Goal: Check status

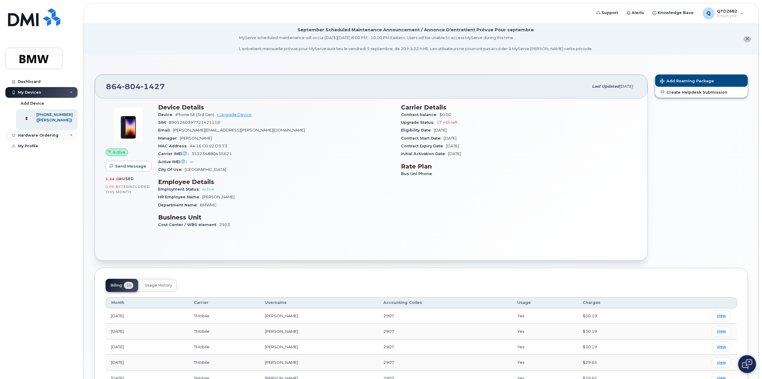
click at [44, 138] on div "Hardware Ordering" at bounding box center [38, 135] width 41 height 5
click at [49, 150] on link "My Orders" at bounding box center [47, 146] width 62 height 11
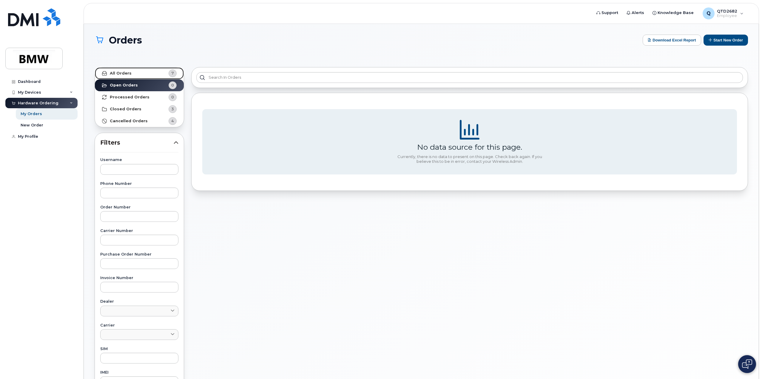
click at [104, 73] on icon at bounding box center [104, 73] width 5 height 5
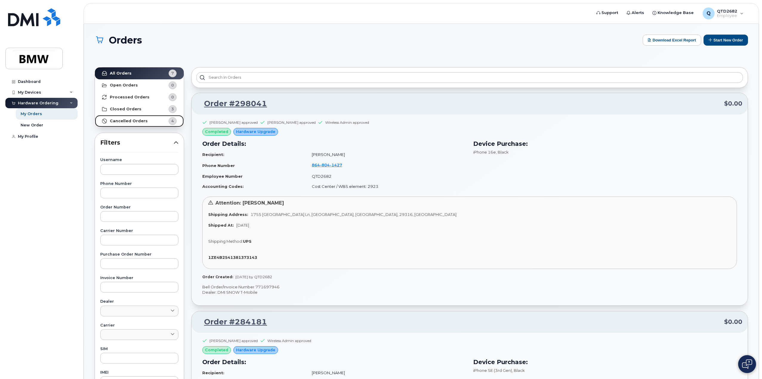
click at [140, 119] on strong "Cancelled Orders" at bounding box center [129, 121] width 38 height 5
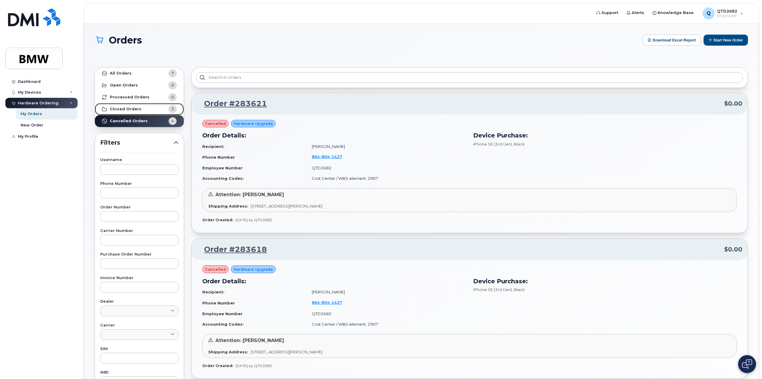
click at [141, 112] on link "Closed Orders 3" at bounding box center [139, 109] width 89 height 12
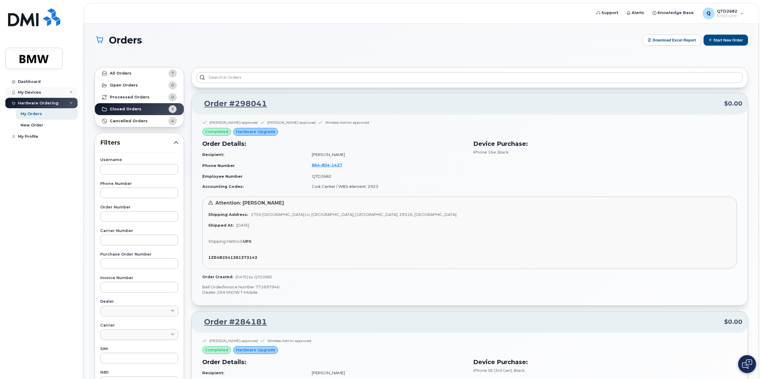
click at [30, 90] on div "My Devices" at bounding box center [29, 92] width 23 height 5
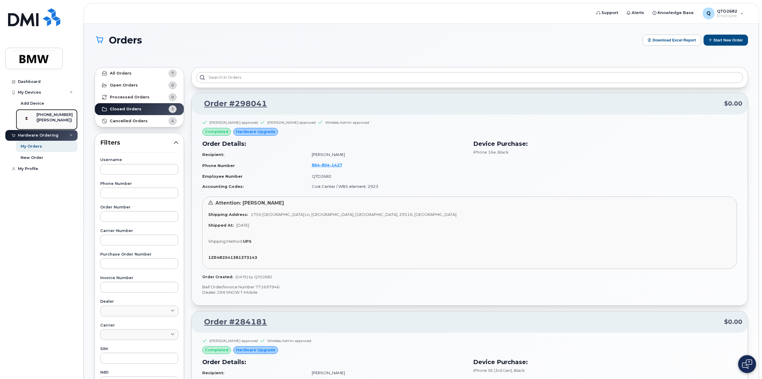
click at [30, 117] on img at bounding box center [27, 118] width 6 height 6
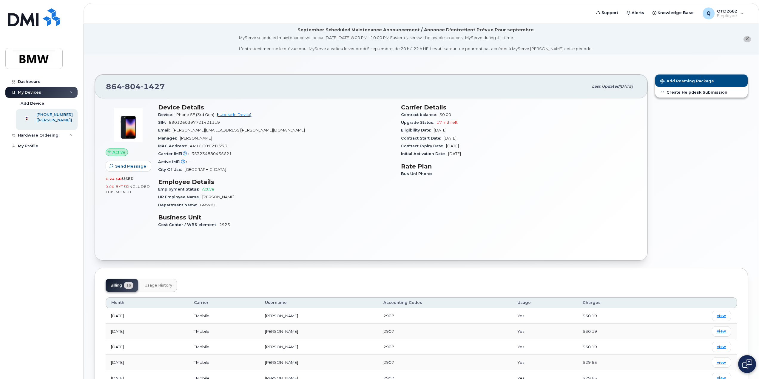
click at [227, 116] on link "+ Upgrade Device" at bounding box center [234, 115] width 35 height 4
